Goal: Navigation & Orientation: Find specific page/section

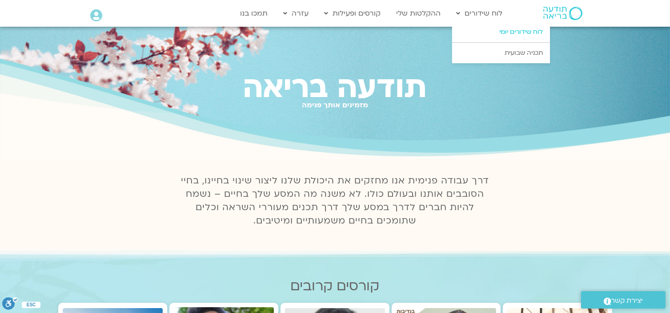
click at [509, 35] on link "לוח שידורים יומי" at bounding box center [501, 32] width 98 height 20
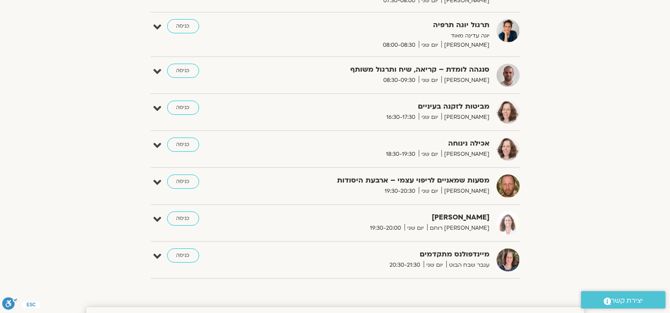
scroll to position [267, 0]
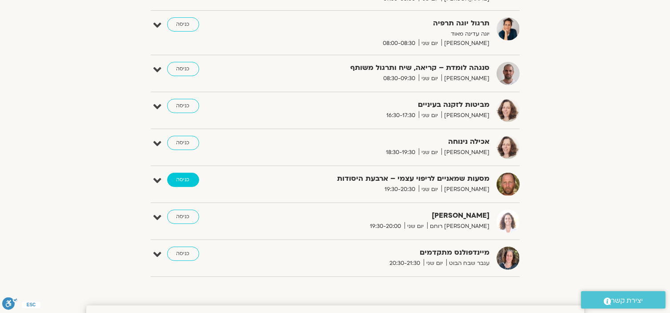
click at [181, 179] on link "כניסה" at bounding box center [183, 180] width 32 height 14
